Goal: Browse casually: Explore the website without a specific task or goal

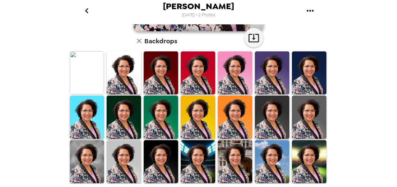
scroll to position [162, 0]
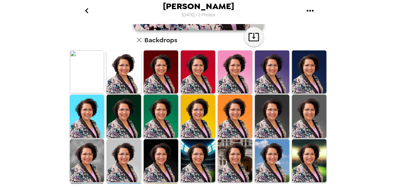
click at [101, 114] on img at bounding box center [87, 116] width 34 height 43
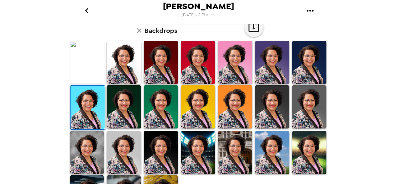
scroll to position [171, 0]
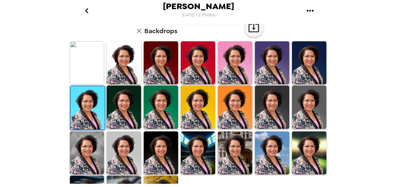
click at [240, 75] on img at bounding box center [235, 62] width 34 height 43
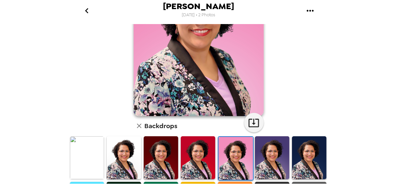
scroll to position [98, 0]
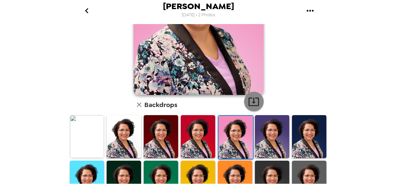
click at [254, 103] on icon "button" at bounding box center [253, 101] width 11 height 11
drag, startPoint x: 113, startPoint y: 140, endPoint x: 227, endPoint y: 137, distance: 113.9
click at [113, 140] on img at bounding box center [124, 136] width 34 height 43
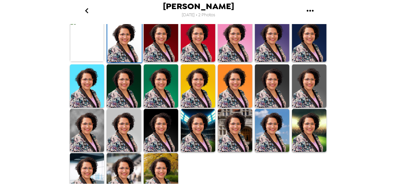
scroll to position [195, 0]
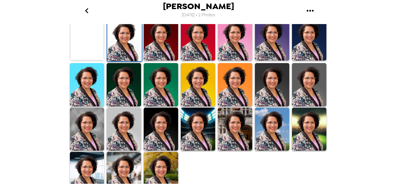
click at [149, 86] on img at bounding box center [161, 84] width 34 height 43
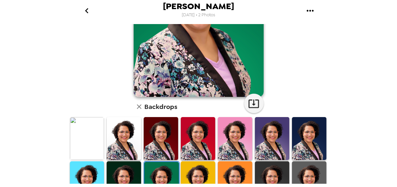
scroll to position [98, 0]
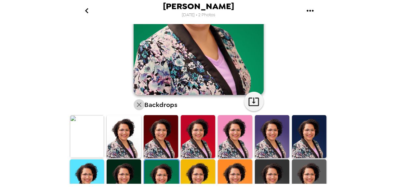
click at [136, 104] on icon "button" at bounding box center [139, 105] width 8 height 8
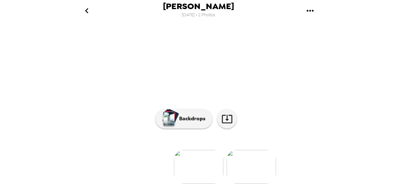
scroll to position [94, 0]
click at [250, 166] on img at bounding box center [251, 167] width 49 height 34
click at [155, 171] on img at bounding box center [146, 167] width 49 height 34
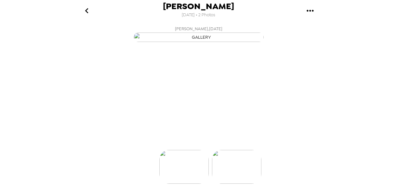
scroll to position [0, 0]
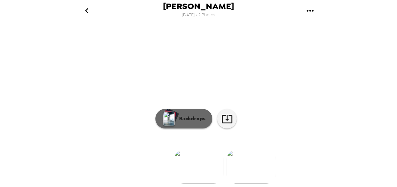
click at [194, 123] on p "Backdrops" at bounding box center [191, 119] width 30 height 8
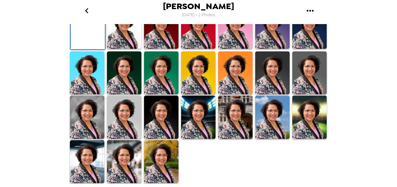
scroll to position [204, 0]
click at [123, 119] on img at bounding box center [124, 117] width 34 height 43
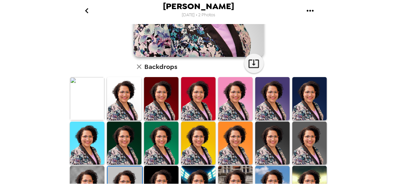
scroll to position [138, 0]
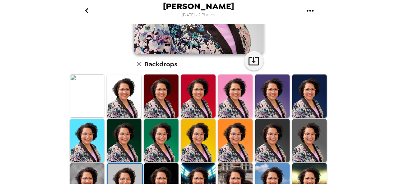
click at [192, 99] on img at bounding box center [198, 96] width 34 height 43
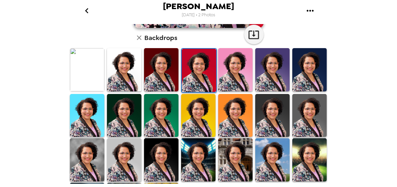
scroll to position [162, 0]
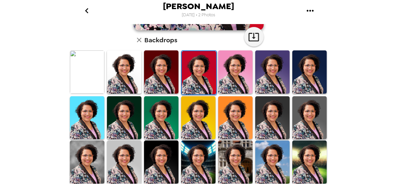
click at [137, 68] on img at bounding box center [124, 71] width 34 height 43
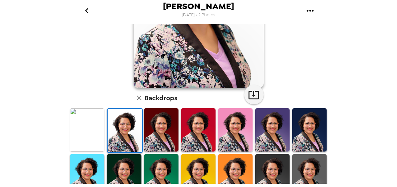
scroll to position [130, 0]
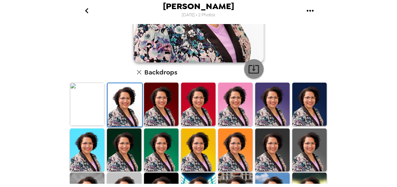
click at [250, 73] on icon "button" at bounding box center [254, 69] width 10 height 8
click at [381, 97] on div "Ariane Despres 9/23/2025 • 2 Photos Ariane Despres , 09-23-2025 Backdrops" at bounding box center [198, 93] width 397 height 187
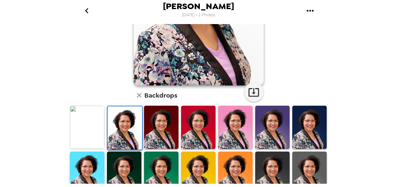
scroll to position [106, 0]
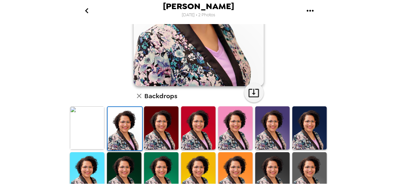
click at [270, 145] on img at bounding box center [272, 127] width 34 height 43
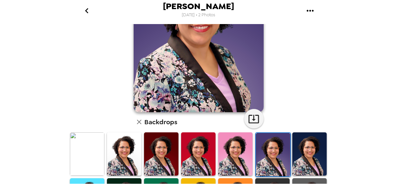
scroll to position [98, 0]
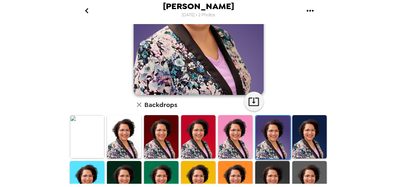
click at [306, 126] on img at bounding box center [310, 136] width 34 height 43
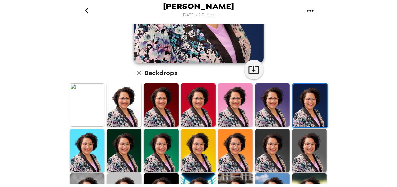
scroll to position [130, 0]
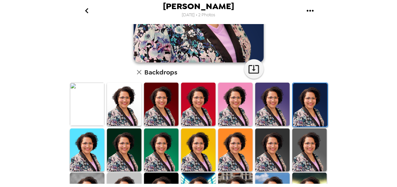
click at [274, 103] on img at bounding box center [272, 104] width 34 height 43
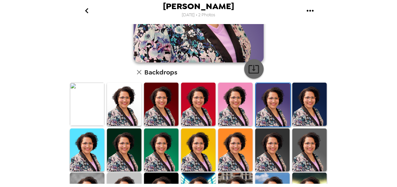
click at [251, 73] on icon "button" at bounding box center [253, 68] width 11 height 11
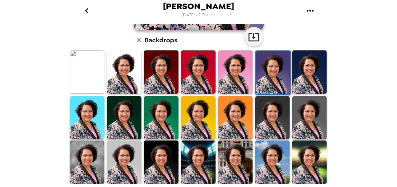
scroll to position [194, 0]
